Goal: Find specific page/section: Find specific page/section

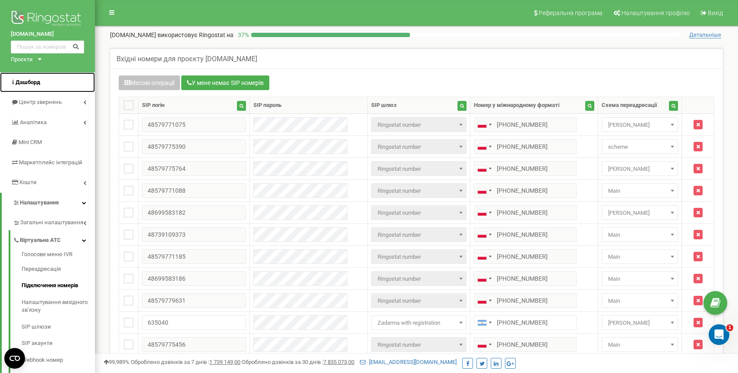
click at [39, 81] on span "Дашборд" at bounding box center [28, 82] width 25 height 6
